Goal: Find specific page/section: Find specific page/section

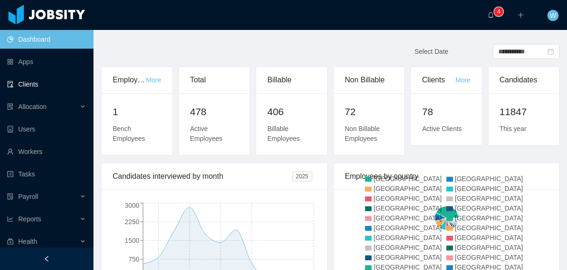
click at [58, 84] on link "Clients" at bounding box center [46, 84] width 79 height 19
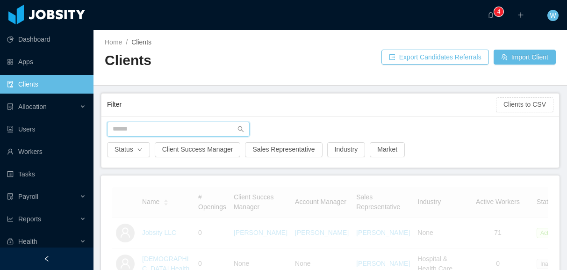
click at [156, 130] on input "text" at bounding box center [178, 129] width 143 height 15
type input "*****"
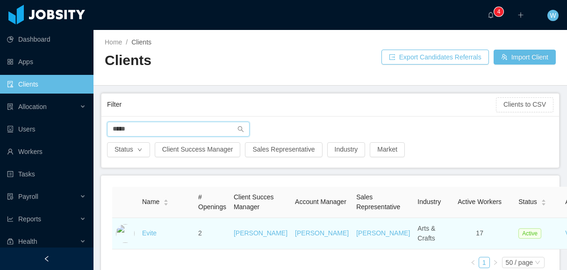
scroll to position [66, 0]
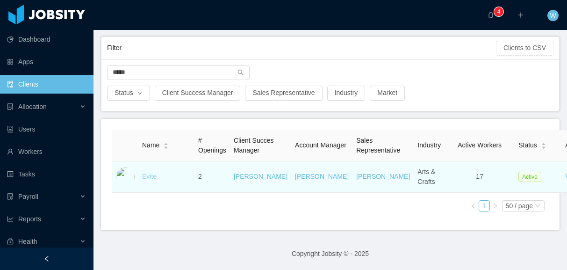
click at [154, 177] on link "Evite" at bounding box center [149, 176] width 15 height 7
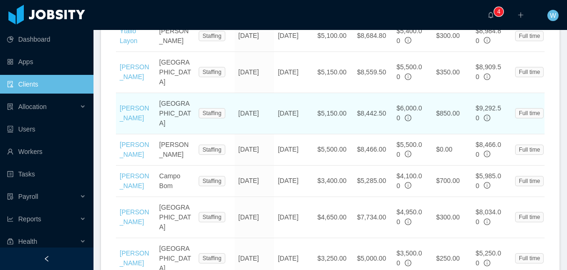
scroll to position [857, 0]
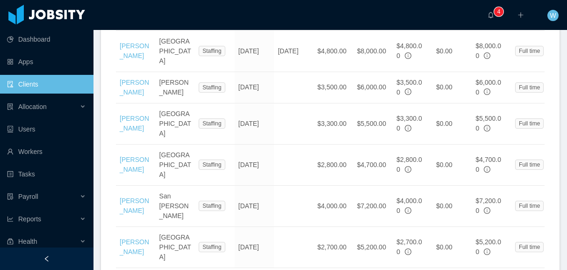
click at [124, 238] on link "[PERSON_NAME]" at bounding box center [134, 246] width 29 height 17
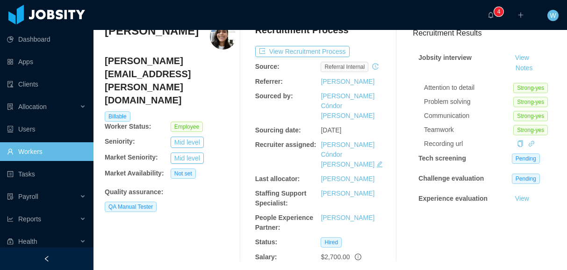
scroll to position [43, 0]
